Goal: Use online tool/utility: Utilize a website feature to perform a specific function

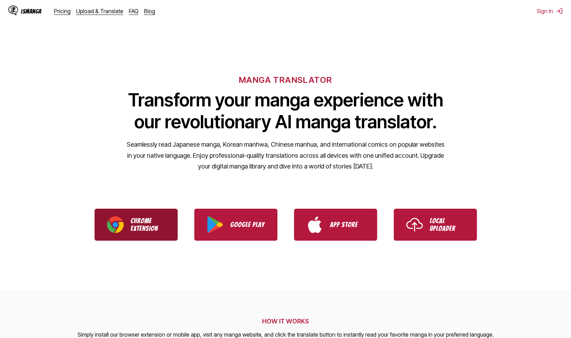
click at [146, 226] on p "Chrome Extension" at bounding box center [148, 224] width 35 height 15
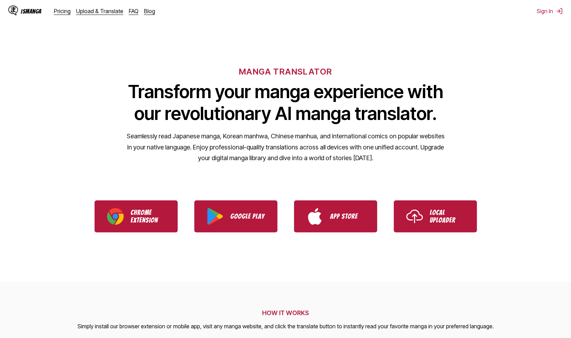
scroll to position [10, 0]
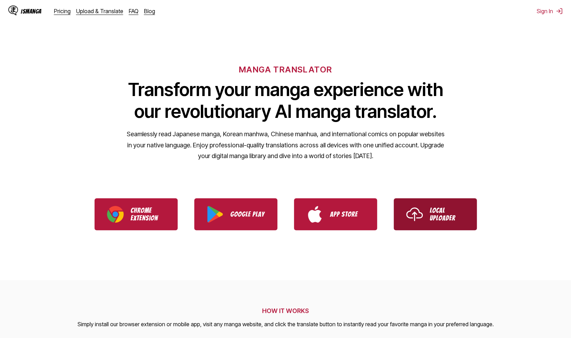
click at [449, 211] on p "Local Uploader" at bounding box center [447, 214] width 35 height 15
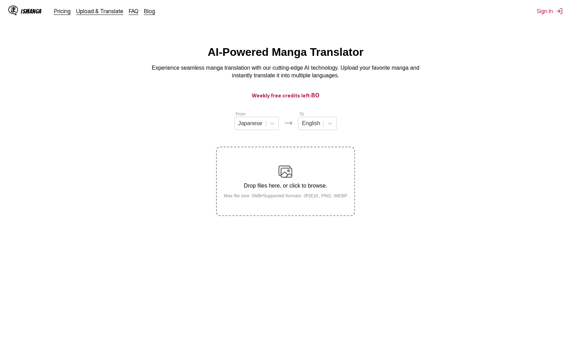
click at [285, 176] on img at bounding box center [286, 172] width 14 height 14
click at [0, 0] on input "Drop files here, or click to browse. Max file size: 5MB • Supported formats: JP…" at bounding box center [0, 0] width 0 height 0
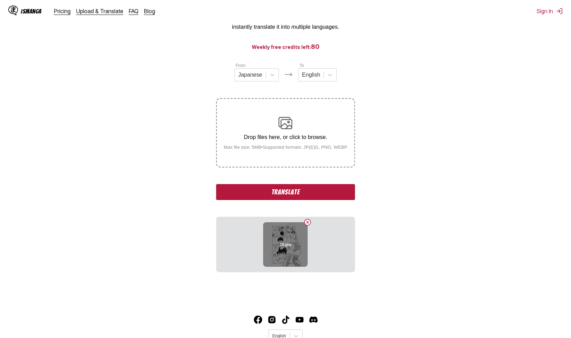
scroll to position [76, 0]
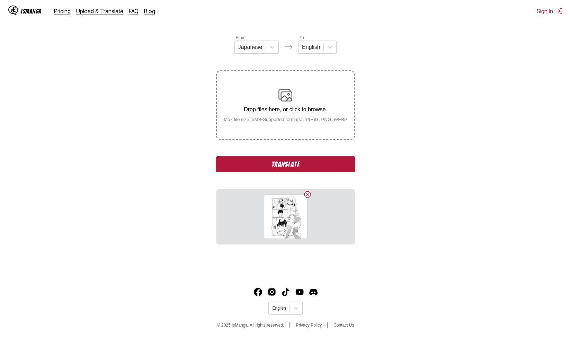
click at [311, 167] on button "Translate" at bounding box center [285, 164] width 139 height 16
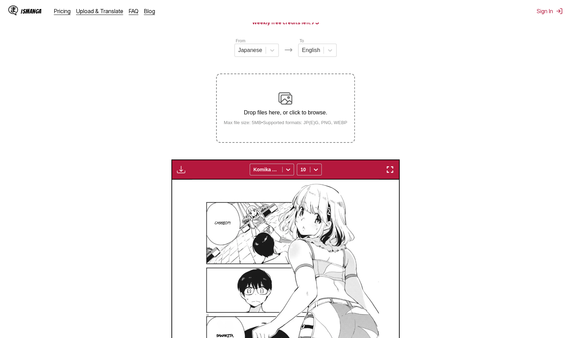
scroll to position [70, 0]
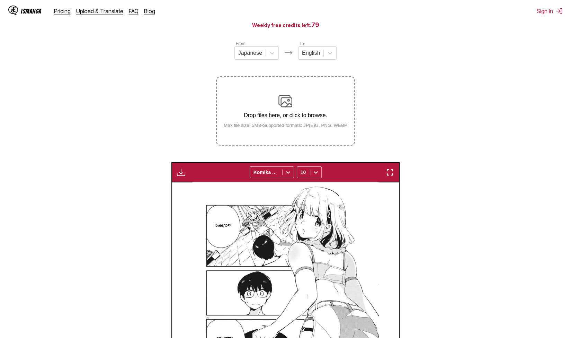
click at [304, 115] on p "Drop files here, or click to browse." at bounding box center [285, 115] width 135 height 6
click at [0, 0] on input "Drop files here, or click to browse. Max file size: 5MB • Supported formats: JP…" at bounding box center [0, 0] width 0 height 0
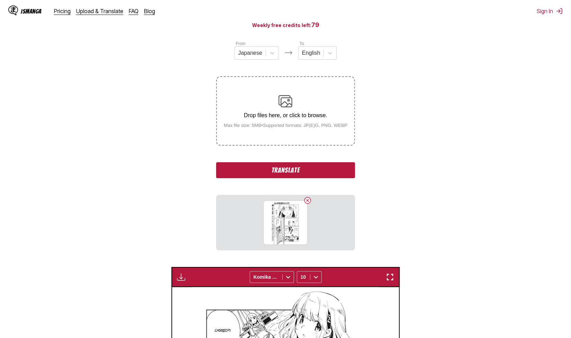
click at [296, 167] on button "Translate" at bounding box center [285, 170] width 139 height 16
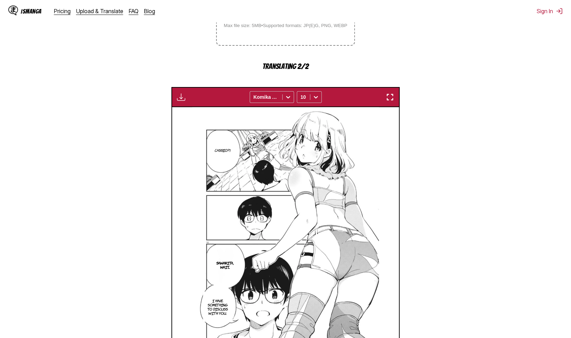
scroll to position [289, 0]
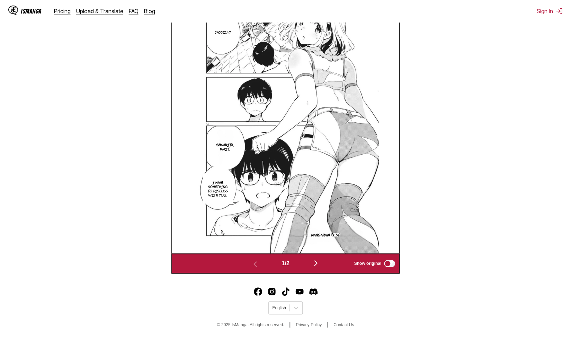
click at [313, 263] on button "button" at bounding box center [316, 263] width 42 height 10
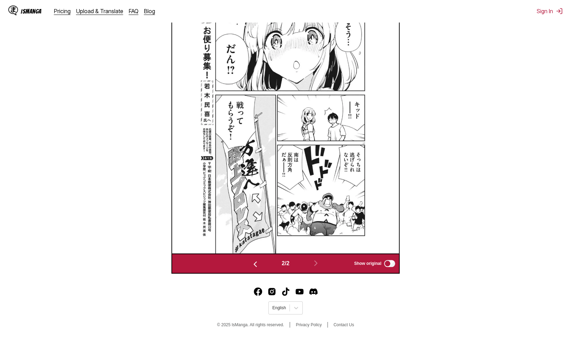
scroll to position [254, 0]
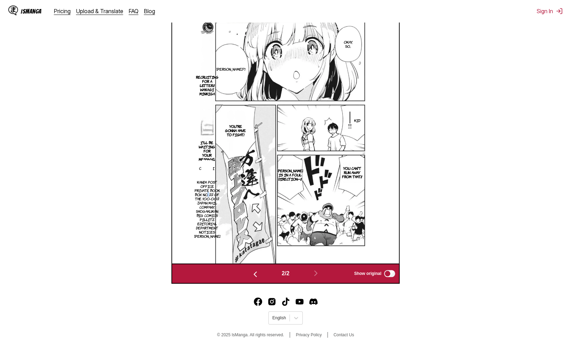
click at [203, 192] on p "Kanda Post Office Private Book Box No. 22 of the 100-002 Japan Mail Company, Sh…" at bounding box center [207, 208] width 29 height 61
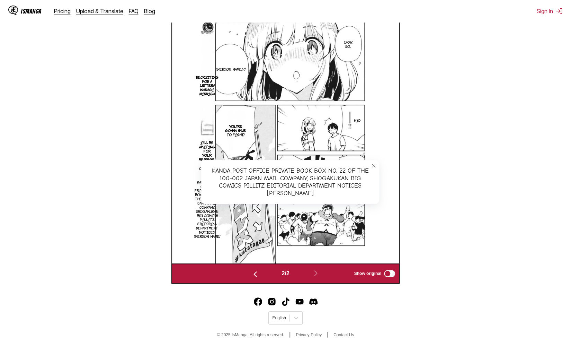
click at [227, 78] on section "[PERSON_NAME]?!" at bounding box center [230, 69] width 19 height 46
click at [229, 70] on p "[PERSON_NAME]?!" at bounding box center [231, 68] width 32 height 7
click at [275, 50] on button "close-tooltip" at bounding box center [280, 51] width 11 height 11
click at [374, 167] on icon "close-tooltip" at bounding box center [373, 165] width 5 height 5
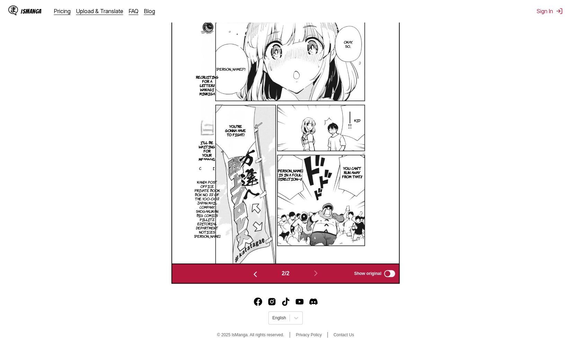
click at [355, 122] on p "Kid" at bounding box center [357, 120] width 9 height 7
click at [370, 112] on icon "close-tooltip" at bounding box center [370, 113] width 5 height 5
click at [346, 172] on p "You can't run away from that!!" at bounding box center [353, 172] width 26 height 15
click at [374, 164] on icon "close-tooltip" at bounding box center [373, 162] width 5 height 5
click at [291, 171] on p "[PERSON_NAME] is in a foul direction—!!" at bounding box center [290, 174] width 29 height 15
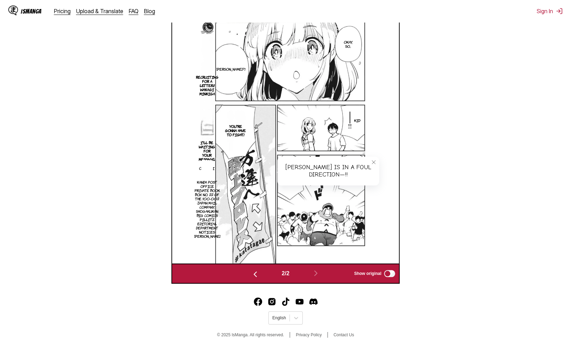
click at [375, 161] on icon "close-tooltip" at bounding box center [373, 162] width 5 height 5
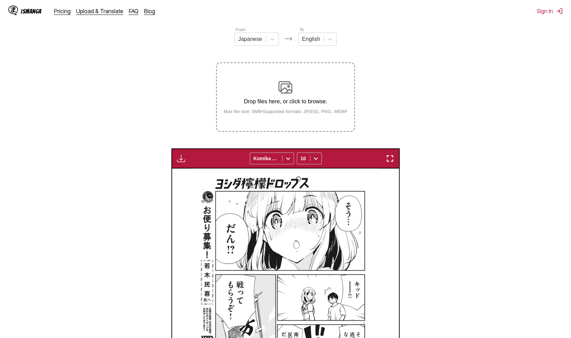
scroll to position [0, 0]
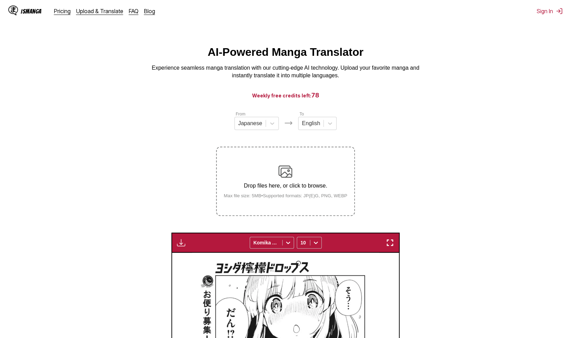
click at [271, 185] on p "Drop files here, or click to browse." at bounding box center [285, 186] width 135 height 6
click at [0, 0] on input "Drop files here, or click to browse. Max file size: 5MB • Supported formats: JP…" at bounding box center [0, 0] width 0 height 0
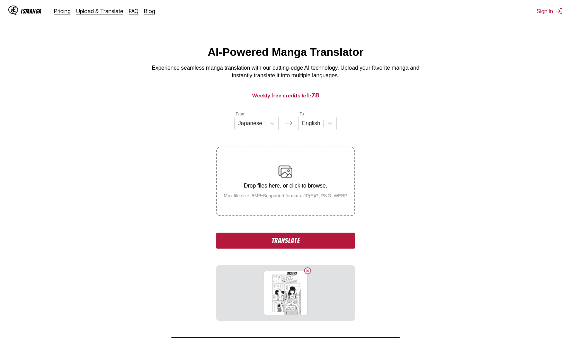
click at [296, 242] on button "Translate" at bounding box center [285, 240] width 139 height 16
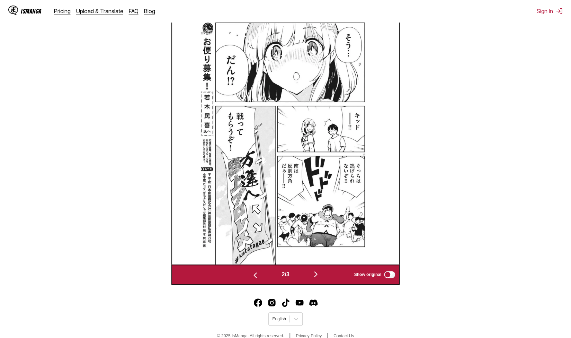
scroll to position [255, 0]
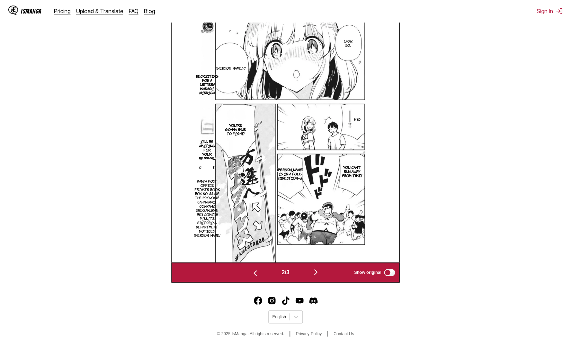
click at [318, 272] on img "button" at bounding box center [316, 272] width 8 height 8
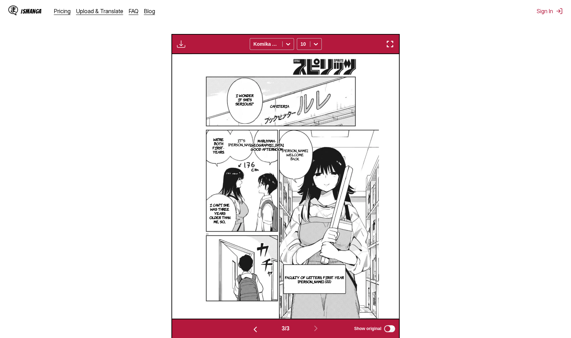
scroll to position [196, 0]
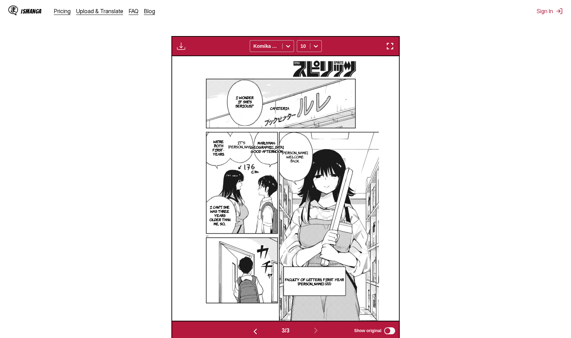
click at [216, 217] on p "I can't. She was three years older than me, so..." at bounding box center [220, 215] width 26 height 24
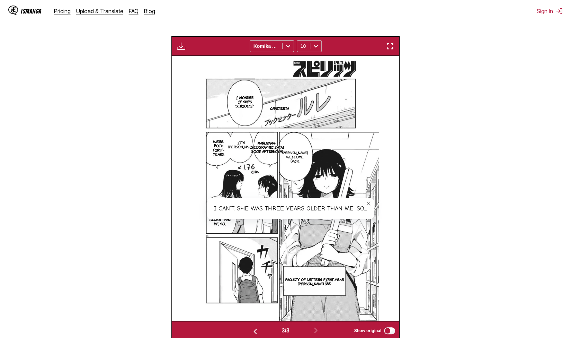
click at [370, 204] on icon "close-tooltip" at bounding box center [368, 203] width 5 height 5
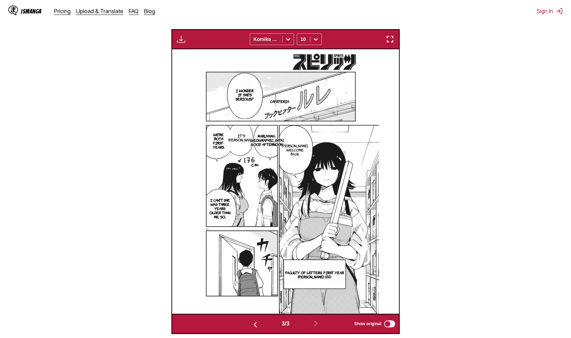
scroll to position [202, 0]
